Goal: Transaction & Acquisition: Obtain resource

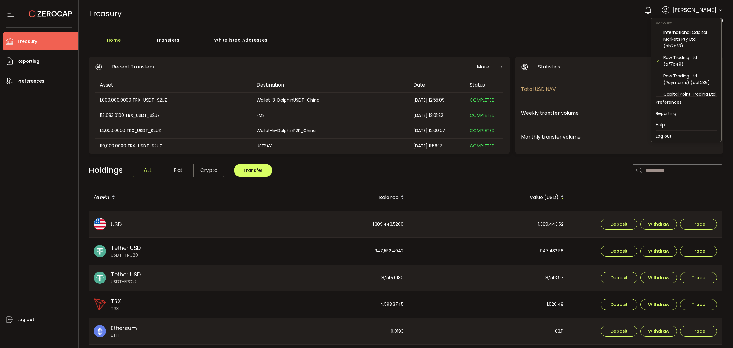
click at [719, 9] on icon at bounding box center [721, 10] width 5 height 5
click at [682, 63] on div "Raw Trading Ltd (af7c49)" at bounding box center [690, 60] width 53 height 13
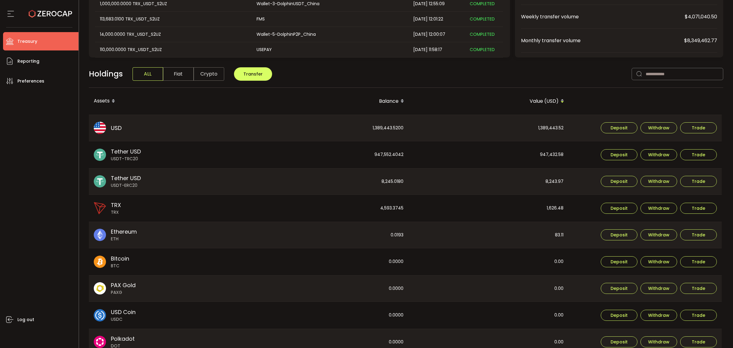
scroll to position [115, 0]
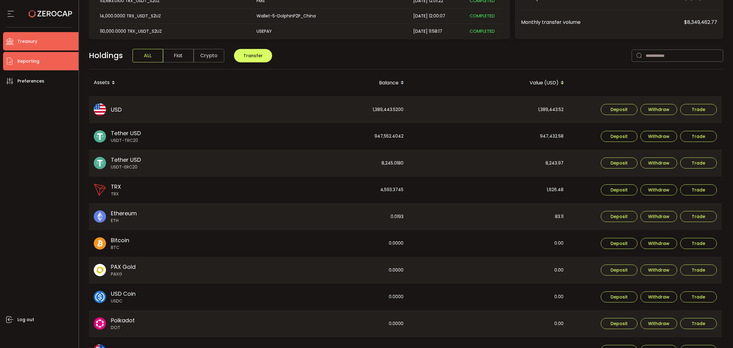
click at [36, 58] on span "Reporting" at bounding box center [28, 61] width 22 height 9
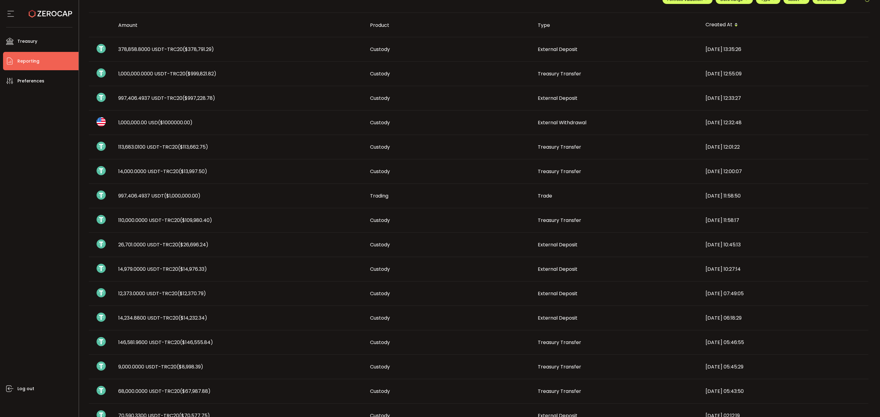
scroll to position [28, 0]
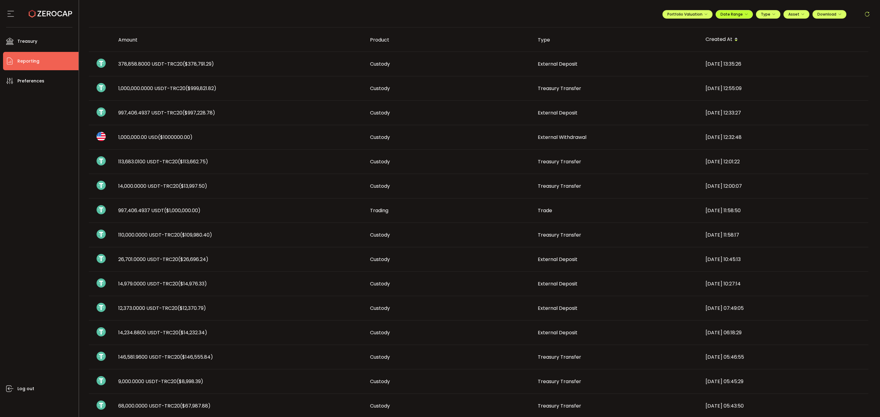
click at [733, 15] on span "Date Range" at bounding box center [735, 14] width 28 height 5
click at [691, 26] on icon at bounding box center [695, 27] width 8 height 6
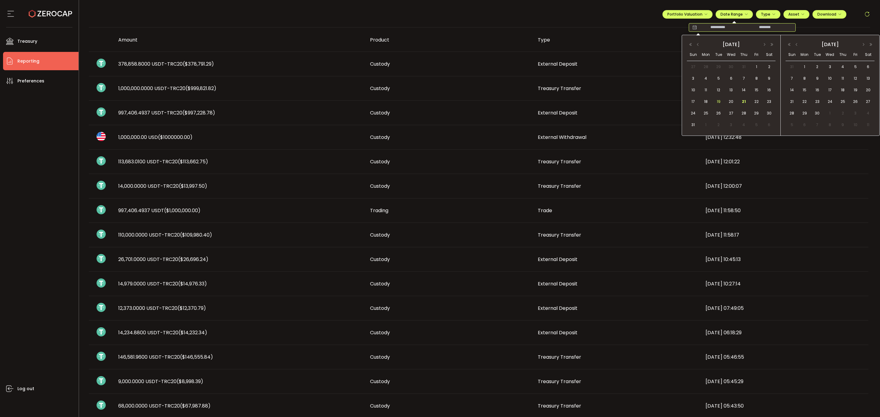
click at [717, 99] on span "19" at bounding box center [718, 101] width 7 height 7
click at [733, 104] on span "21" at bounding box center [743, 101] width 7 height 7
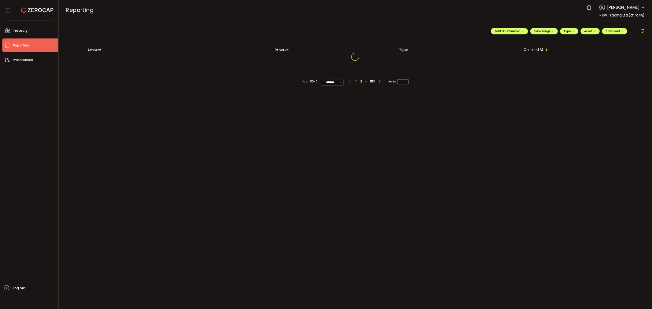
scroll to position [0, 0]
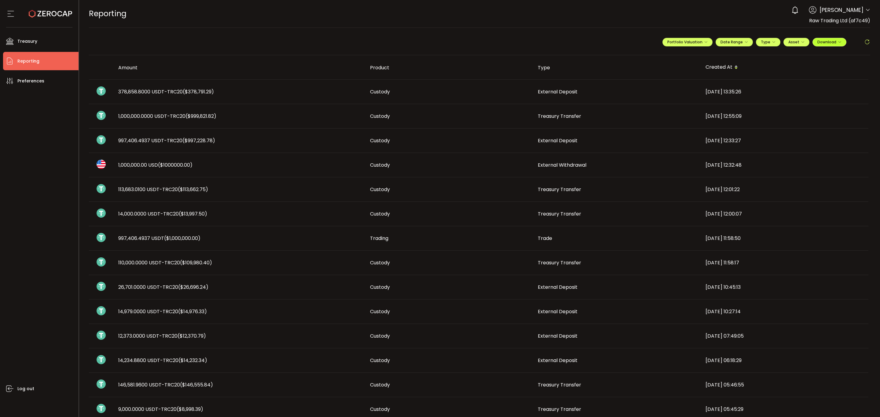
click at [733, 44] on span "Download" at bounding box center [829, 41] width 24 height 5
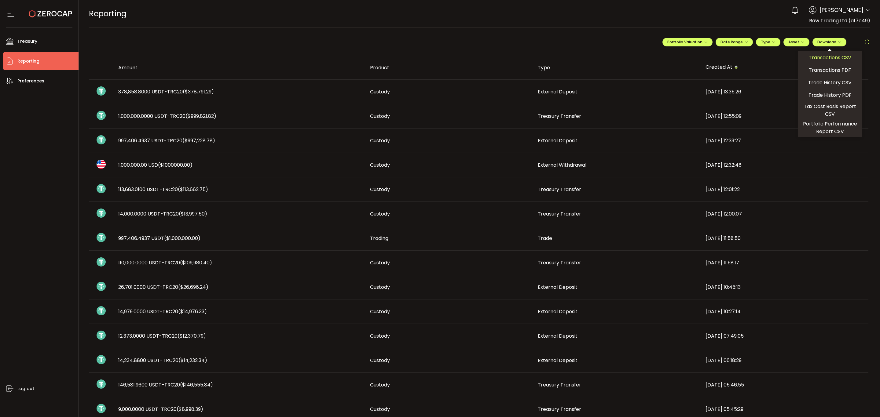
click at [733, 61] on span "Transactions CSV" at bounding box center [830, 58] width 42 height 8
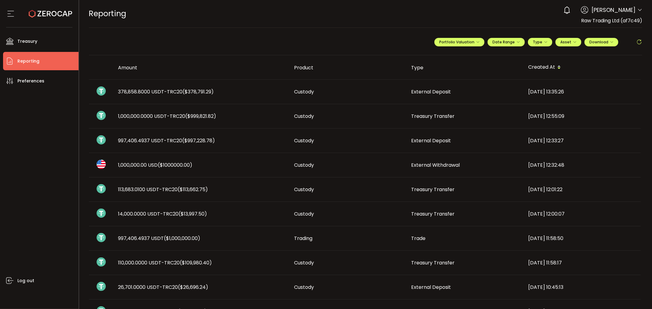
click at [640, 10] on icon at bounding box center [639, 10] width 5 height 5
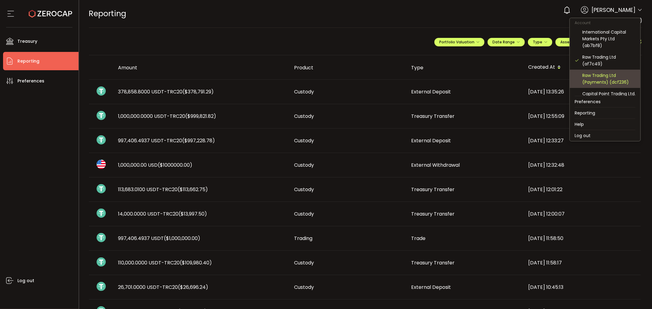
click at [608, 81] on div "Raw Trading Ltd (Payments) (dcf236)" at bounding box center [608, 78] width 53 height 13
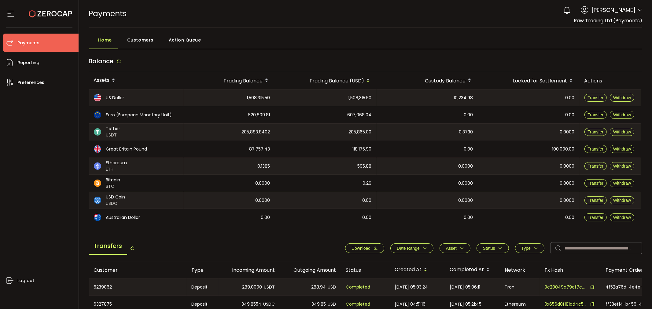
drag, startPoint x: 152, startPoint y: 244, endPoint x: 130, endPoint y: 268, distance: 32.4
click at [150, 244] on div "Transfers Download Date Range - Asset BTC ETH EUR GBP USD USDC USDT Clear Apply…" at bounding box center [365, 249] width 553 height 23
click at [423, 248] on icon "button" at bounding box center [425, 248] width 4 height 4
click at [385, 263] on icon at bounding box center [386, 263] width 7 height 10
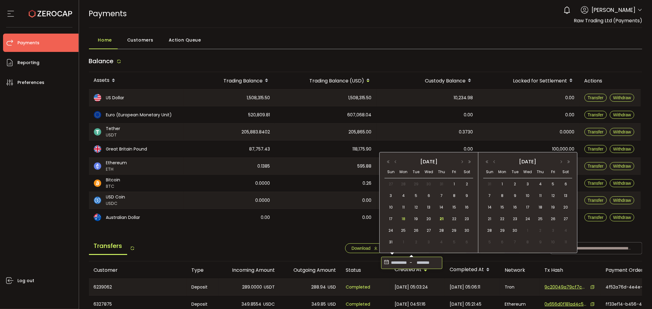
click at [405, 220] on span "18" at bounding box center [403, 218] width 7 height 7
drag, startPoint x: 393, startPoint y: 221, endPoint x: 434, endPoint y: 221, distance: 41.3
click at [394, 221] on div "17" at bounding box center [391, 219] width 11 height 9
type input "**********"
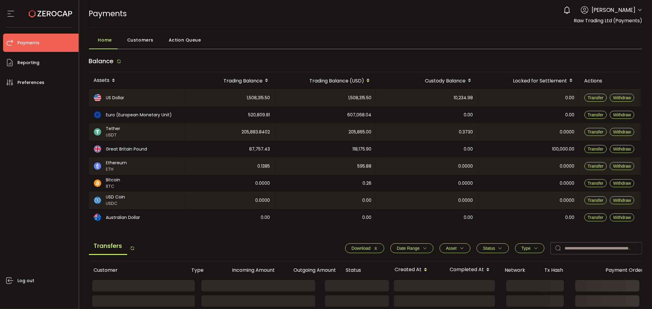
click at [427, 245] on button "Date Range" at bounding box center [411, 249] width 43 height 10
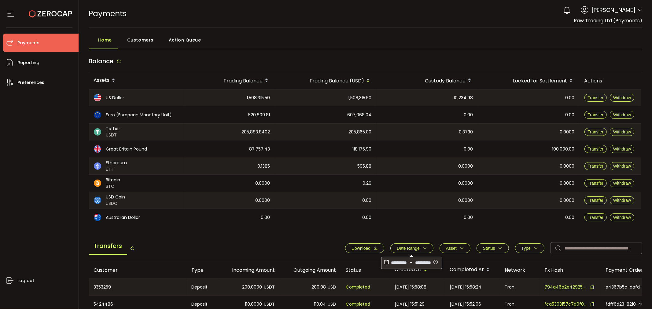
click at [386, 262] on icon at bounding box center [386, 263] width 7 height 10
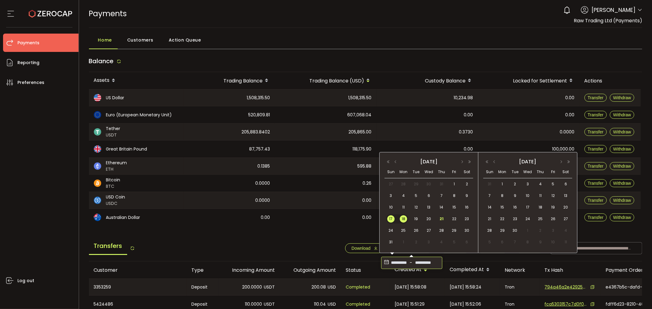
click at [392, 222] on span "17" at bounding box center [390, 218] width 7 height 7
click at [441, 220] on span "21" at bounding box center [441, 218] width 7 height 7
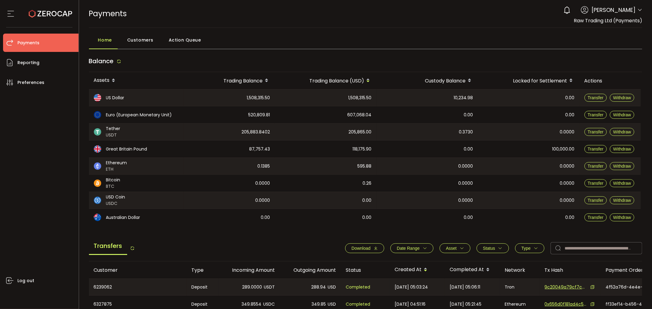
click at [375, 251] on button "Download" at bounding box center [364, 249] width 39 height 10
